Goal: Book appointment/travel/reservation

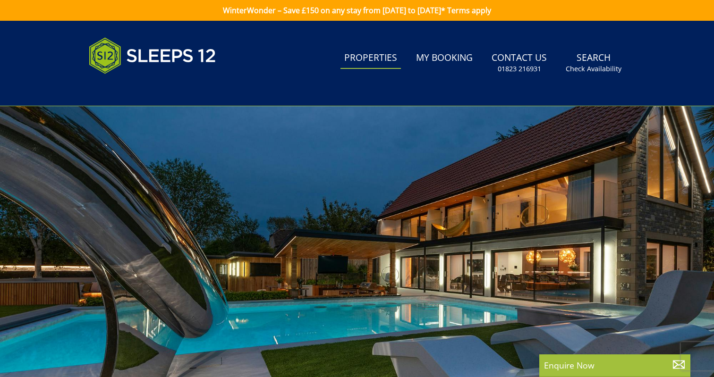
click at [399, 66] on link "Properties" at bounding box center [370, 58] width 60 height 21
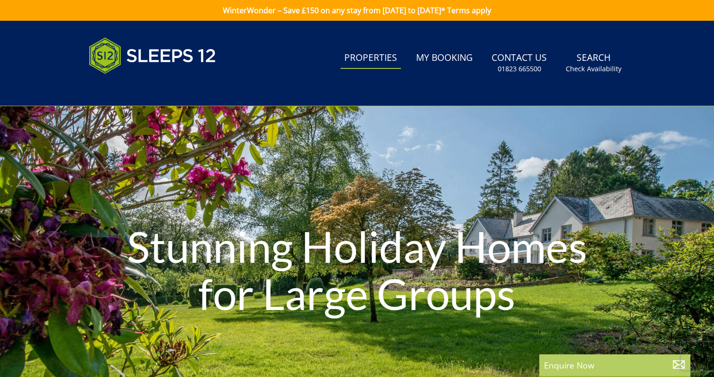
click at [568, 365] on p "Enquire Now" at bounding box center [615, 365] width 142 height 12
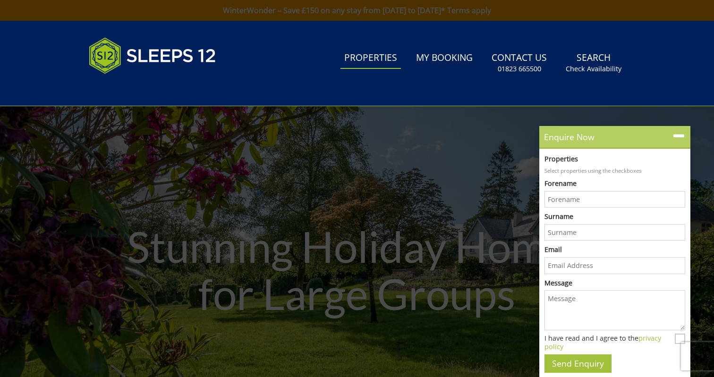
click at [677, 136] on icon at bounding box center [679, 136] width 14 height 14
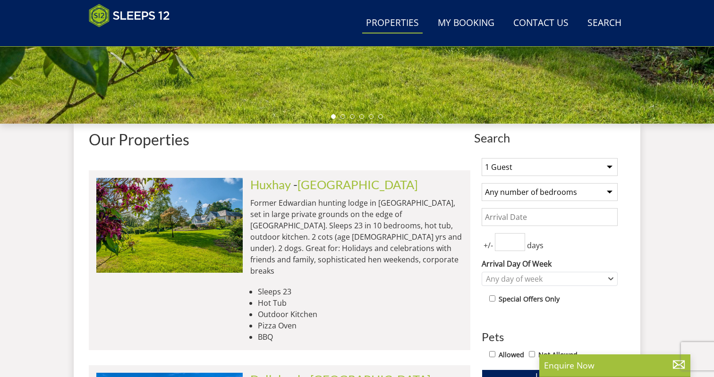
scroll to position [360, 0]
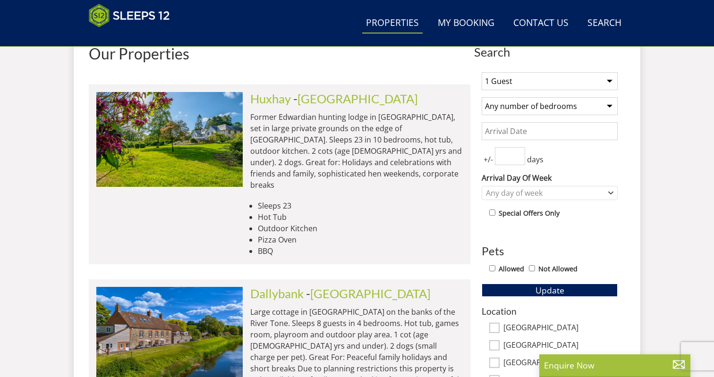
select select "12"
select select "6"
click at [537, 137] on input "Date" at bounding box center [549, 131] width 136 height 18
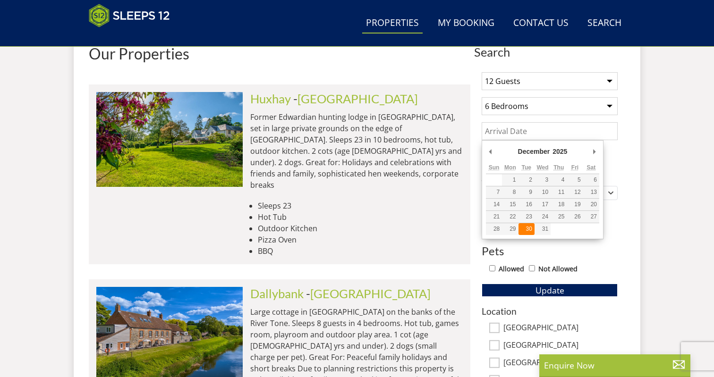
type input "[DATE]"
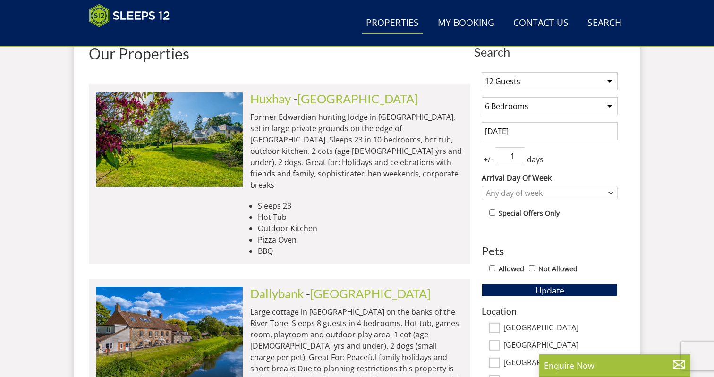
click at [518, 155] on input "1" at bounding box center [510, 156] width 30 height 18
click at [518, 155] on input "2" at bounding box center [510, 156] width 30 height 18
click at [518, 155] on input "3" at bounding box center [510, 156] width 30 height 18
click at [517, 158] on input "2" at bounding box center [510, 156] width 30 height 18
click at [517, 158] on input "1" at bounding box center [510, 156] width 30 height 18
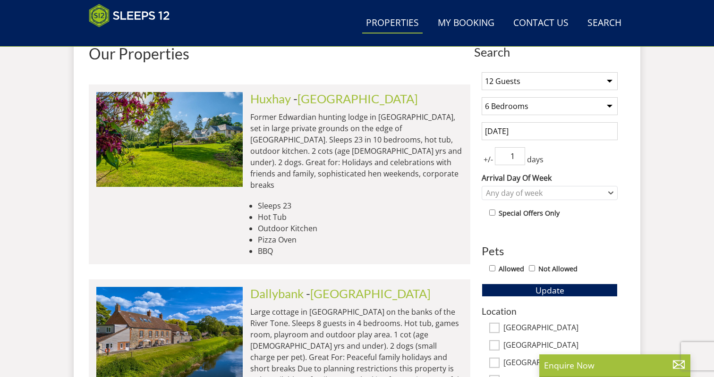
type input "0"
click at [517, 158] on input "0" at bounding box center [510, 156] width 30 height 18
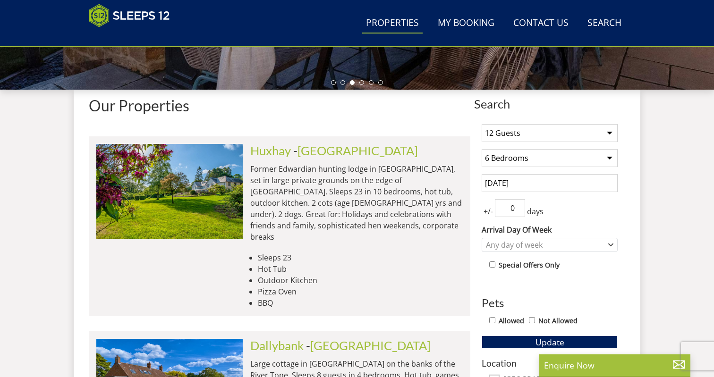
scroll to position [308, 0]
click at [518, 173] on div "1 Guest 2 Guests 3 Guests 4 Guests 5 Guests 6 Guests 7 Guests 8 Guests 9 Guests…" at bounding box center [549, 374] width 151 height 515
click at [518, 183] on input "[DATE]" at bounding box center [549, 183] width 136 height 18
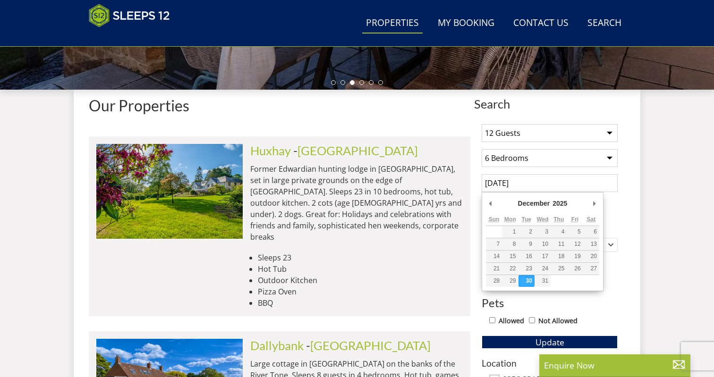
click at [527, 184] on input "[DATE]" at bounding box center [549, 183] width 136 height 18
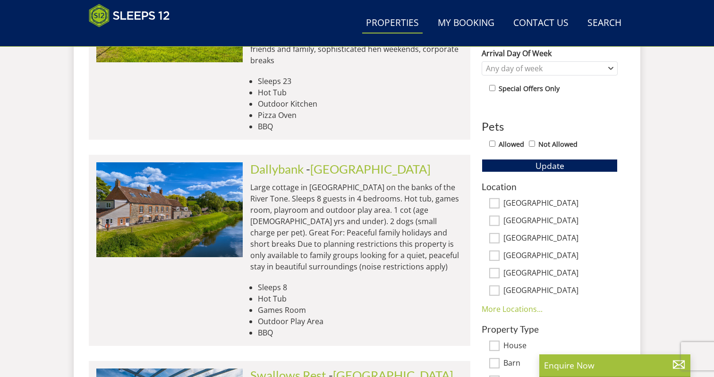
scroll to position [490, 0]
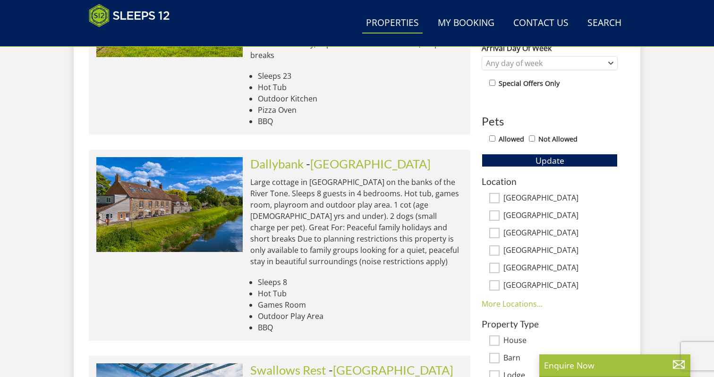
click at [492, 138] on input "Allowed" at bounding box center [492, 138] width 6 height 6
checkbox input "true"
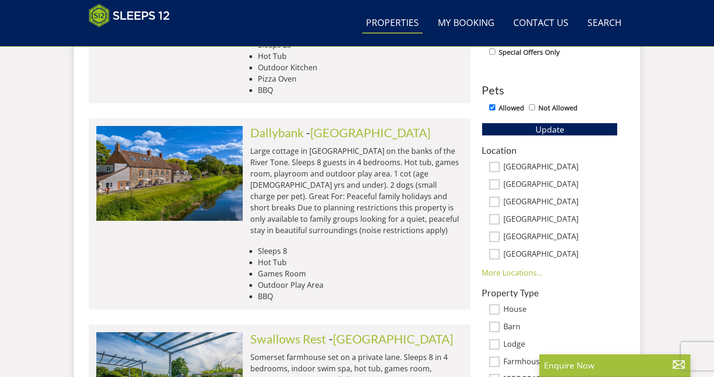
scroll to position [536, 0]
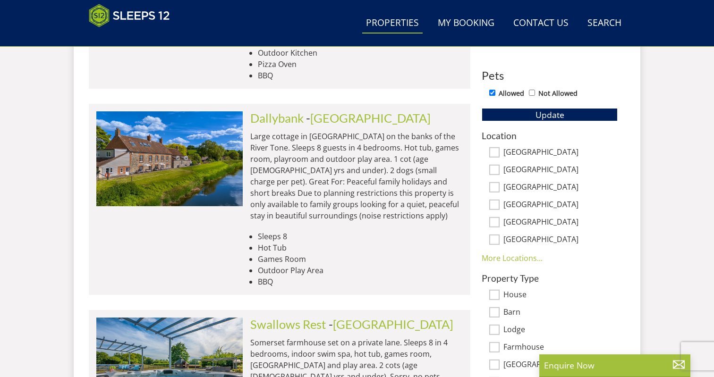
click at [494, 152] on input "[GEOGRAPHIC_DATA]" at bounding box center [494, 152] width 10 height 10
checkbox input "true"
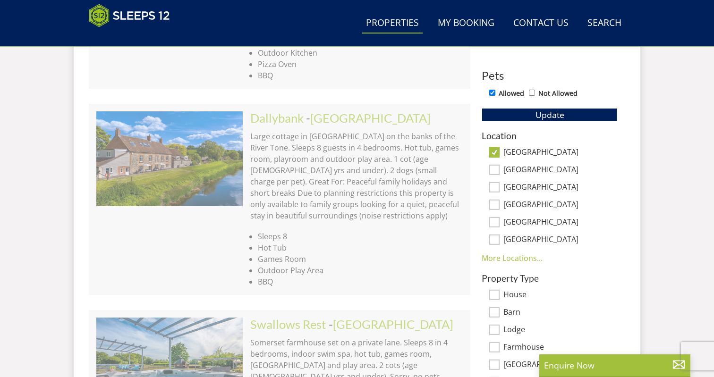
click at [494, 166] on input "[GEOGRAPHIC_DATA]" at bounding box center [494, 170] width 10 height 10
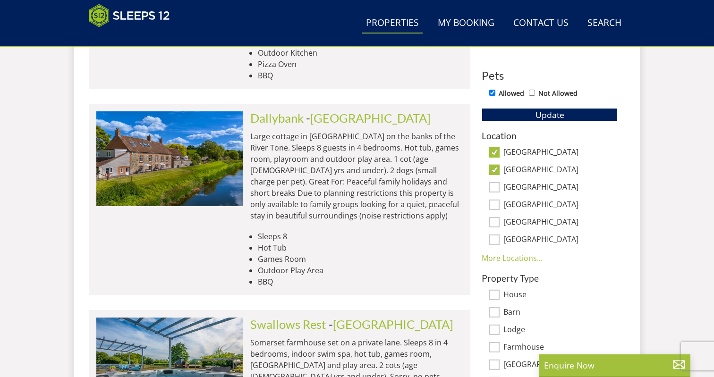
click at [495, 171] on input "[GEOGRAPHIC_DATA]" at bounding box center [494, 170] width 10 height 10
checkbox input "false"
click at [495, 200] on input "[GEOGRAPHIC_DATA]" at bounding box center [494, 205] width 10 height 10
checkbox input "true"
click at [495, 222] on input "[GEOGRAPHIC_DATA]" at bounding box center [494, 222] width 10 height 10
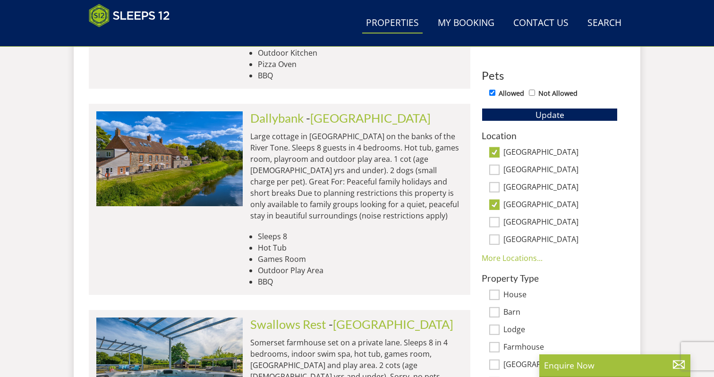
checkbox input "true"
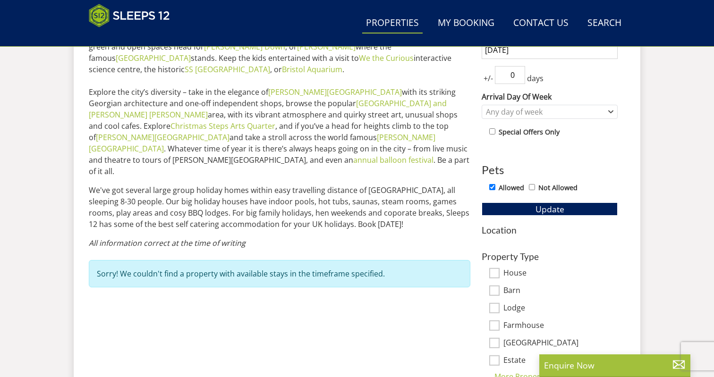
scroll to position [473, 0]
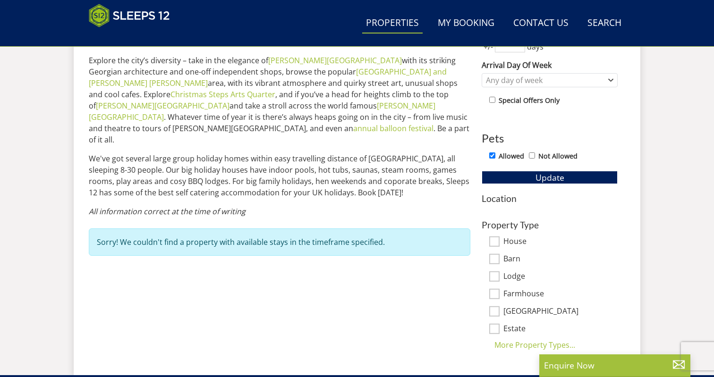
click at [494, 241] on input "House" at bounding box center [494, 241] width 10 height 10
checkbox input "true"
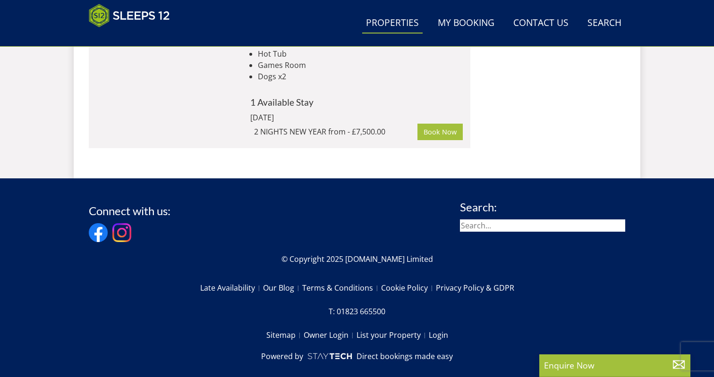
scroll to position [1051, 0]
